Goal: Check status: Check status

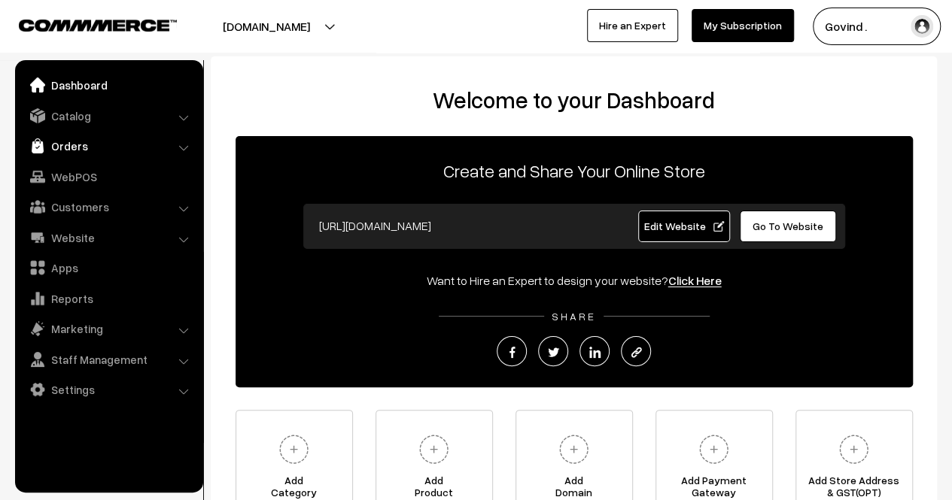
click at [85, 135] on link "Orders" at bounding box center [108, 145] width 179 height 27
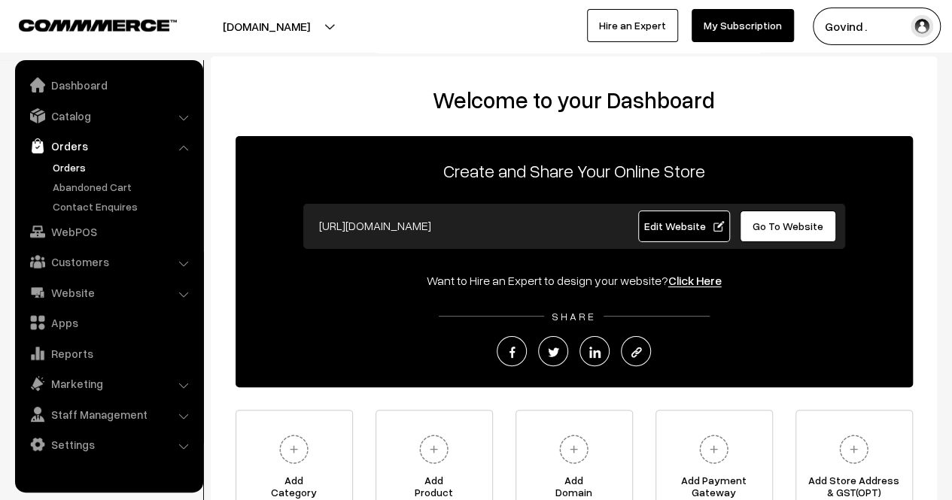
click at [93, 169] on link "Orders" at bounding box center [123, 167] width 149 height 16
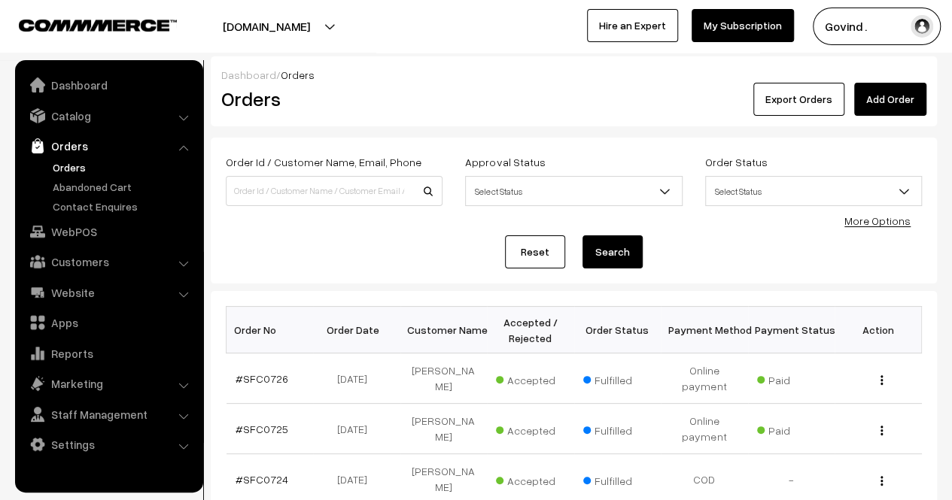
click at [951, 107] on html "Thank you for showing interest. Our team will call you shortly. Close [DOMAIN_N…" at bounding box center [476, 250] width 952 height 500
